Goal: Task Accomplishment & Management: Manage account settings

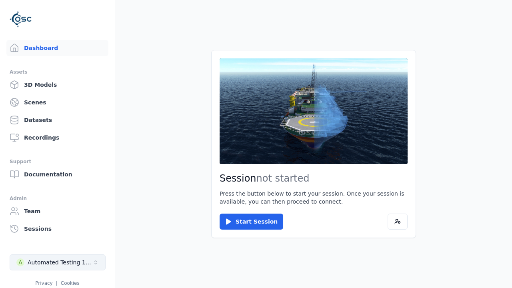
click at [58, 262] on div "Automated Testing 1 - Playwright" at bounding box center [60, 262] width 65 height 8
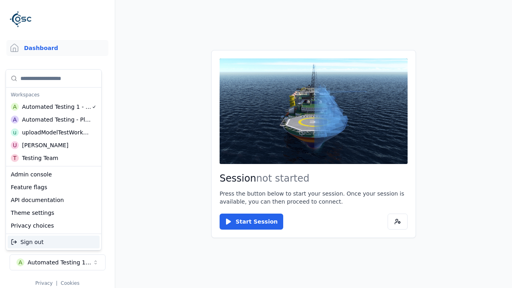
click at [52, 120] on div "Automated Testing - Playwright" at bounding box center [56, 120] width 69 height 8
click at [256, 144] on html "Support Dashboard Assets 3D Models Scenes Datasets Recordings Support Documenta…" at bounding box center [256, 144] width 512 height 288
click at [57, 102] on link "Scenes" at bounding box center [57, 102] width 102 height 16
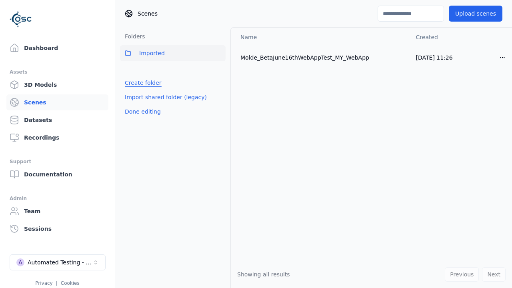
click at [143, 83] on link "Create folder" at bounding box center [143, 83] width 37 height 8
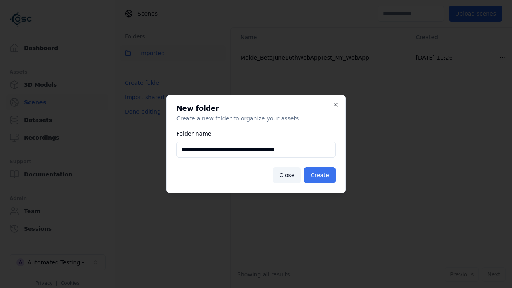
type input "**********"
click at [320, 175] on button "Create" at bounding box center [320, 175] width 32 height 16
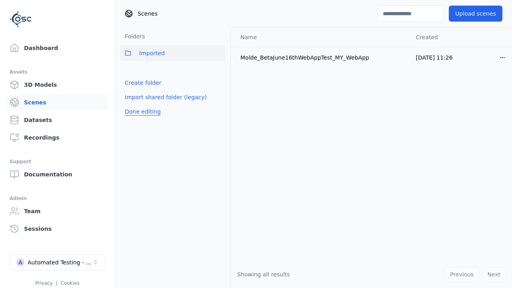
click at [142, 119] on button "Done editing" at bounding box center [143, 111] width 46 height 14
click at [135, 104] on button "Done editing" at bounding box center [143, 111] width 46 height 14
click at [219, 71] on html "Support Dashboard Assets 3D Models Scenes Datasets Recordings Support Documenta…" at bounding box center [256, 144] width 512 height 288
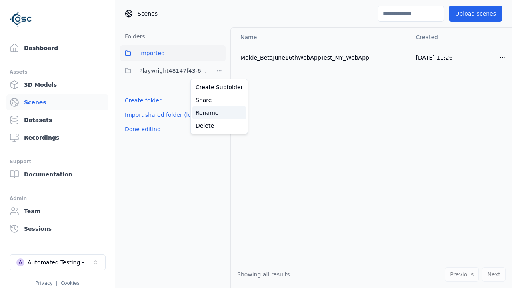
click at [219, 113] on div "Rename" at bounding box center [219, 112] width 54 height 13
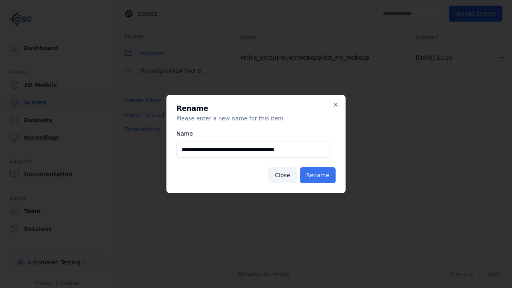
click at [253, 150] on input "**********" at bounding box center [253, 150] width 154 height 16
type input "**********"
click at [318, 175] on button "Rename" at bounding box center [318, 175] width 36 height 16
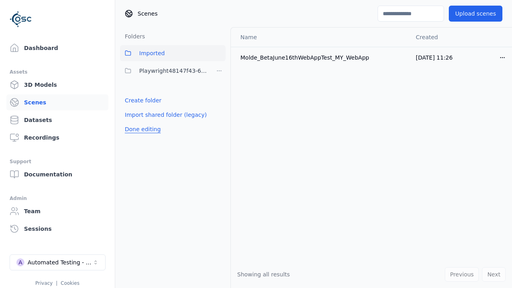
click at [142, 129] on button "Done editing" at bounding box center [143, 129] width 46 height 14
click at [135, 122] on button "Done editing" at bounding box center [143, 129] width 46 height 14
click at [219, 71] on html "Support Dashboard Assets 3D Models Scenes Datasets Recordings Support Documenta…" at bounding box center [256, 144] width 512 height 288
click at [219, 126] on div "Delete" at bounding box center [219, 125] width 54 height 13
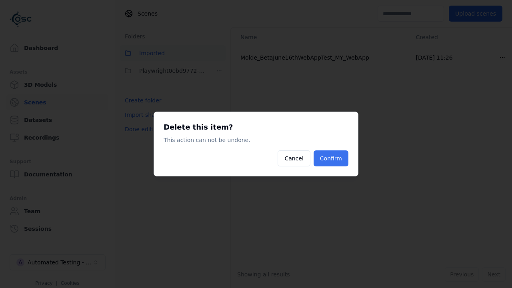
click at [331, 158] on button "Confirm" at bounding box center [331, 158] width 35 height 16
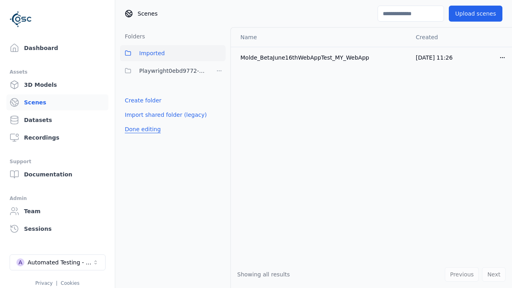
click at [142, 129] on button "Done editing" at bounding box center [143, 129] width 46 height 14
